Goal: Task Accomplishment & Management: Complete application form

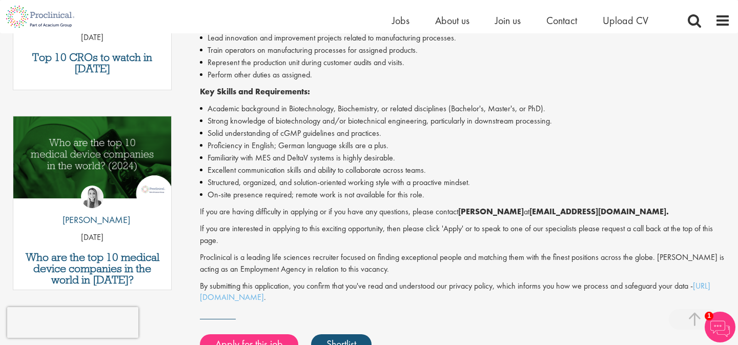
scroll to position [457, 0]
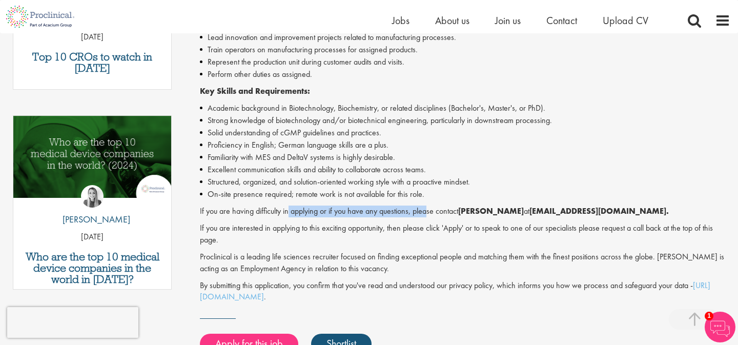
drag, startPoint x: 289, startPoint y: 213, endPoint x: 438, endPoint y: 211, distance: 149.7
click at [438, 211] on p "If you are having difficulty in applying or if you have any questions, please c…" at bounding box center [465, 212] width 530 height 12
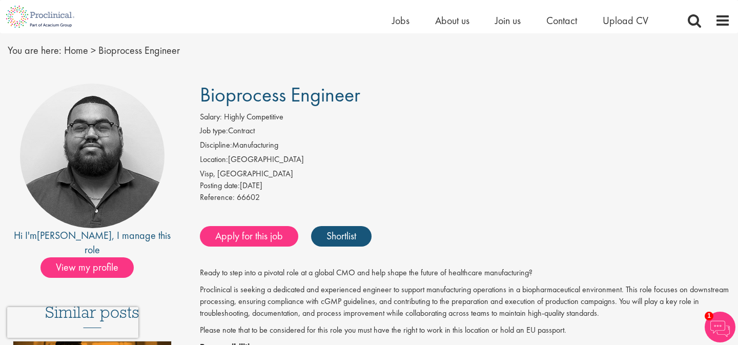
scroll to position [31, 0]
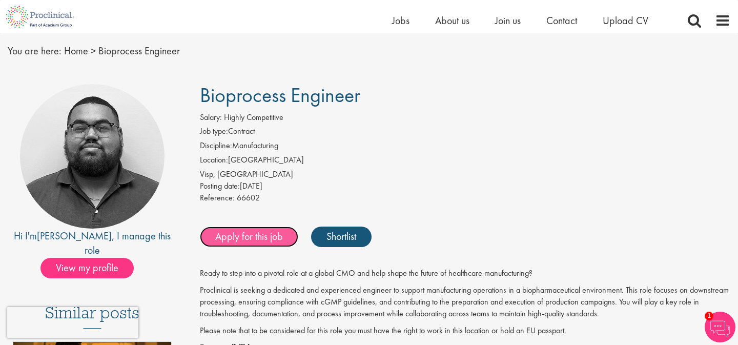
click at [253, 233] on link "Apply for this job" at bounding box center [249, 237] width 98 height 20
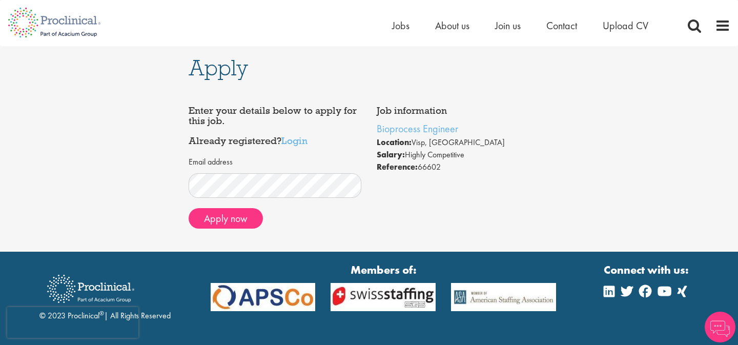
click at [403, 168] on strong "Reference:" at bounding box center [397, 166] width 41 height 11
click at [247, 218] on button "Apply now" at bounding box center [226, 218] width 74 height 20
